Goal: Find specific page/section: Find specific page/section

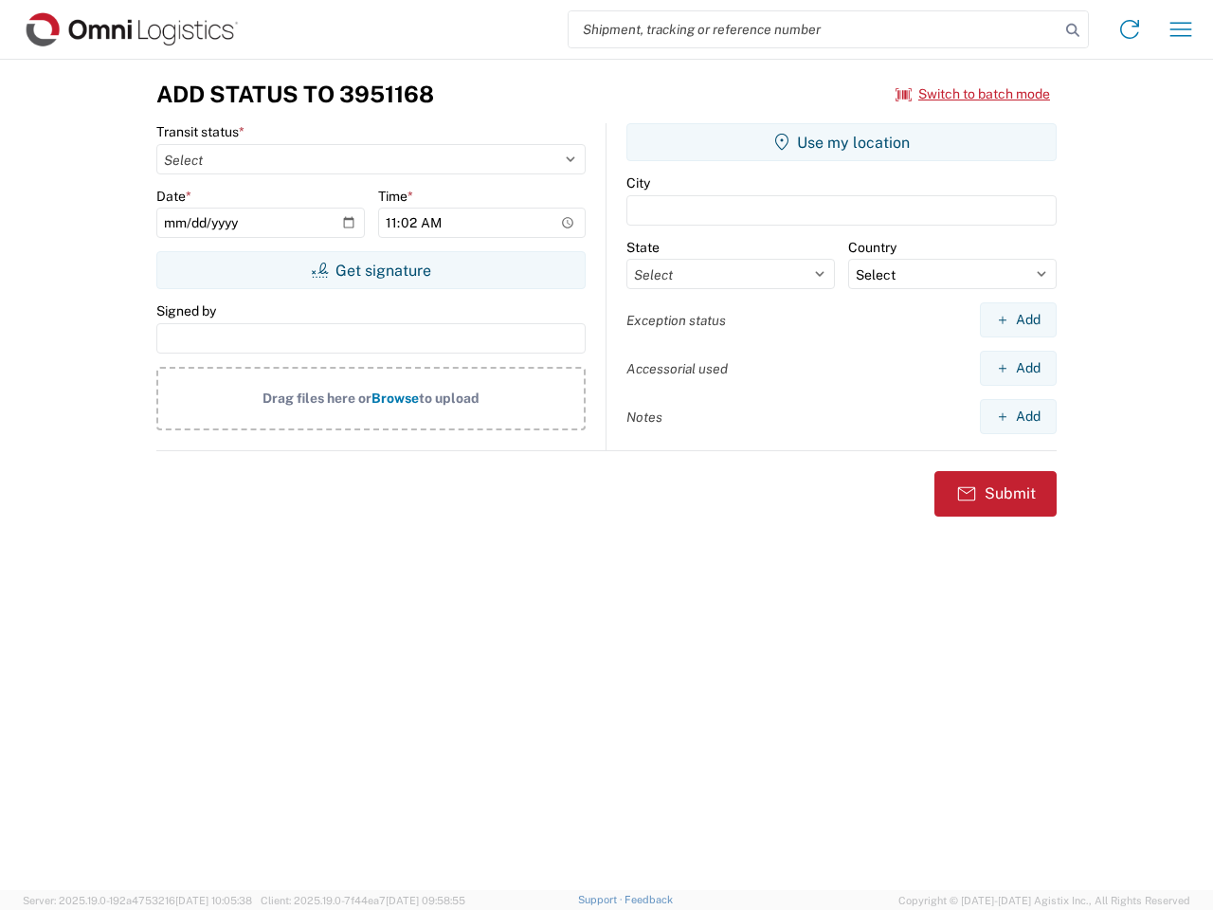
click at [814, 29] on input "search" at bounding box center [814, 29] width 491 height 36
click at [1073, 30] on icon at bounding box center [1072, 30] width 27 height 27
click at [1130, 29] on icon at bounding box center [1129, 29] width 30 height 30
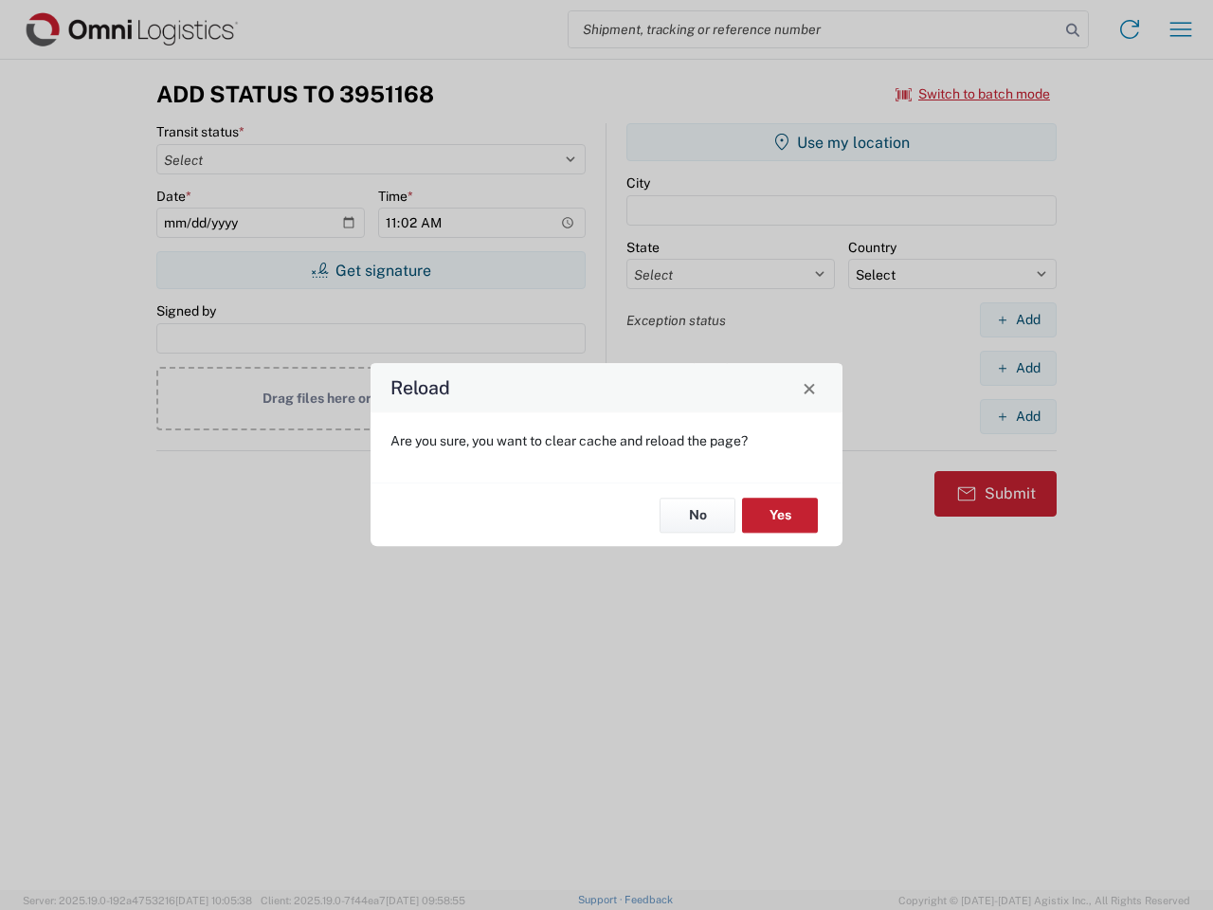
click at [1181, 29] on div "Reload Are you sure, you want to clear cache and reload the page? No Yes" at bounding box center [606, 455] width 1213 height 910
click at [973, 94] on div "Reload Are you sure, you want to clear cache and reload the page? No Yes" at bounding box center [606, 455] width 1213 height 910
click at [371, 270] on div "Reload Are you sure, you want to clear cache and reload the page? No Yes" at bounding box center [606, 455] width 1213 height 910
click at [842, 142] on div "Reload Are you sure, you want to clear cache and reload the page? No Yes" at bounding box center [606, 455] width 1213 height 910
click at [1018, 319] on div "Reload Are you sure, you want to clear cache and reload the page? No Yes" at bounding box center [606, 455] width 1213 height 910
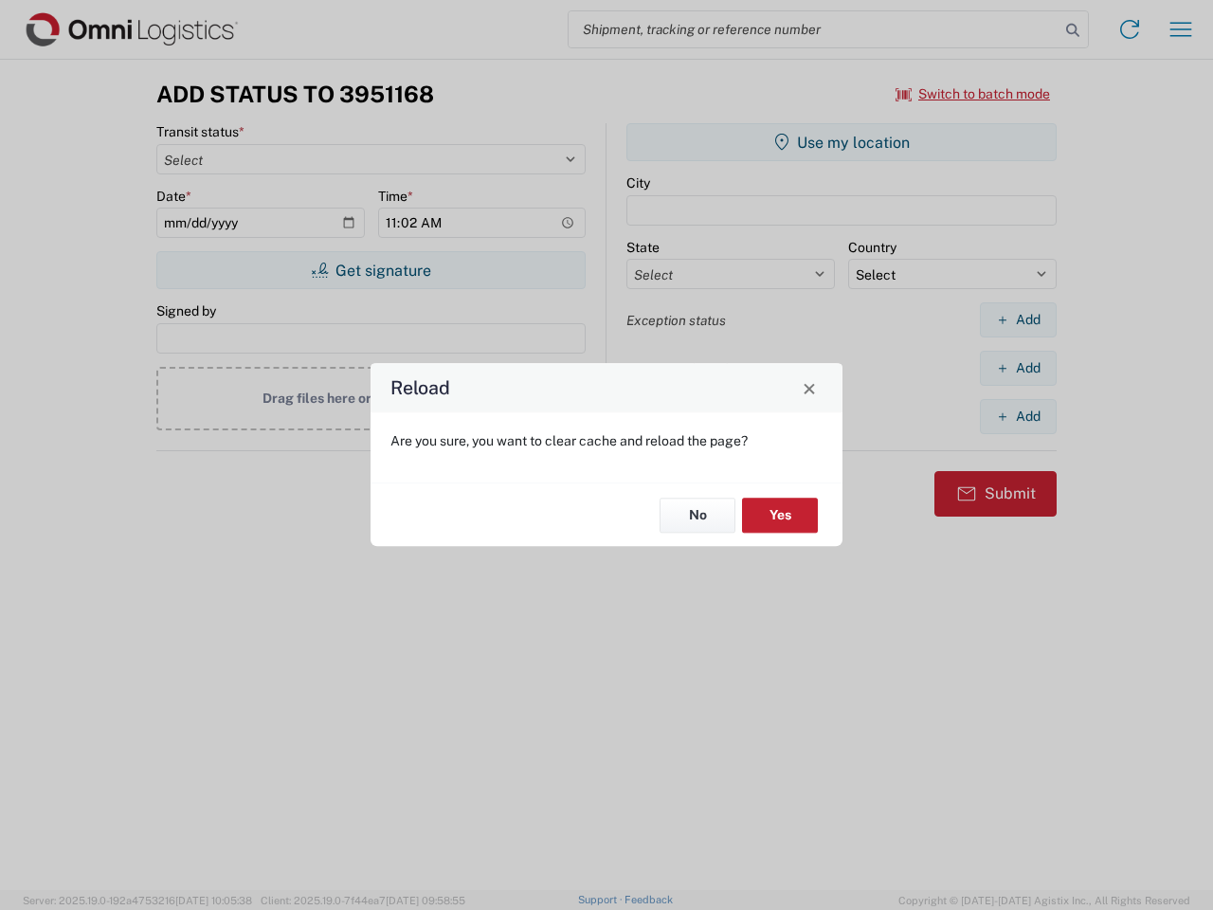
click at [1018, 368] on div "Reload Are you sure, you want to clear cache and reload the page? No Yes" at bounding box center [606, 455] width 1213 height 910
click at [1018, 416] on div "Reload Are you sure, you want to clear cache and reload the page? No Yes" at bounding box center [606, 455] width 1213 height 910
